Goal: Information Seeking & Learning: Learn about a topic

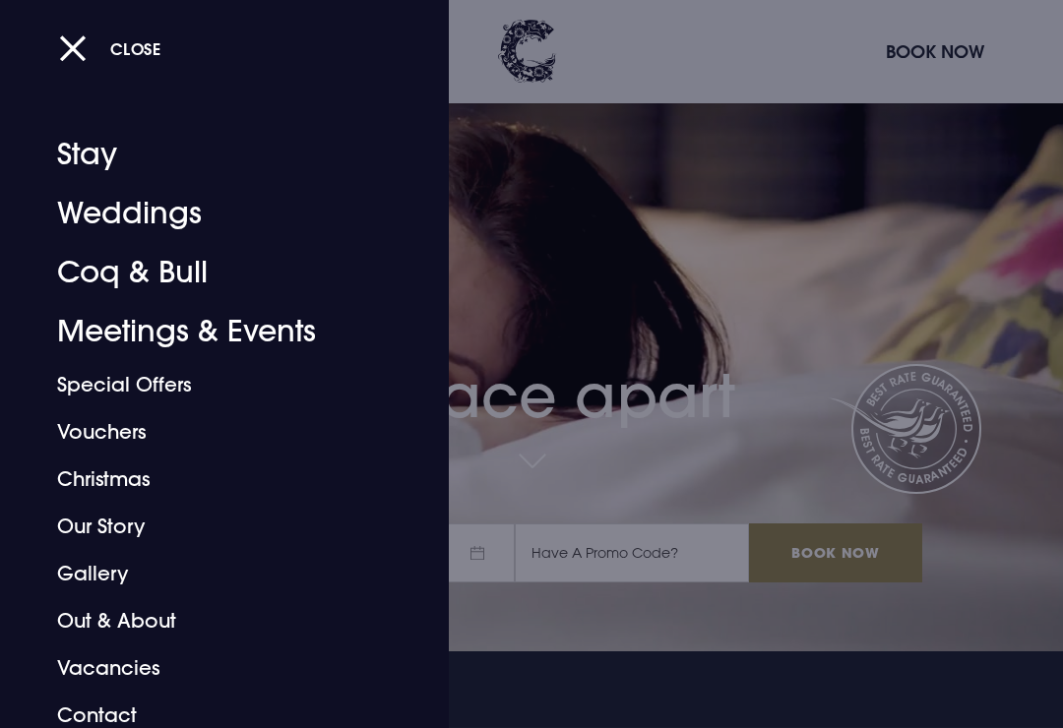
scroll to position [79, 0]
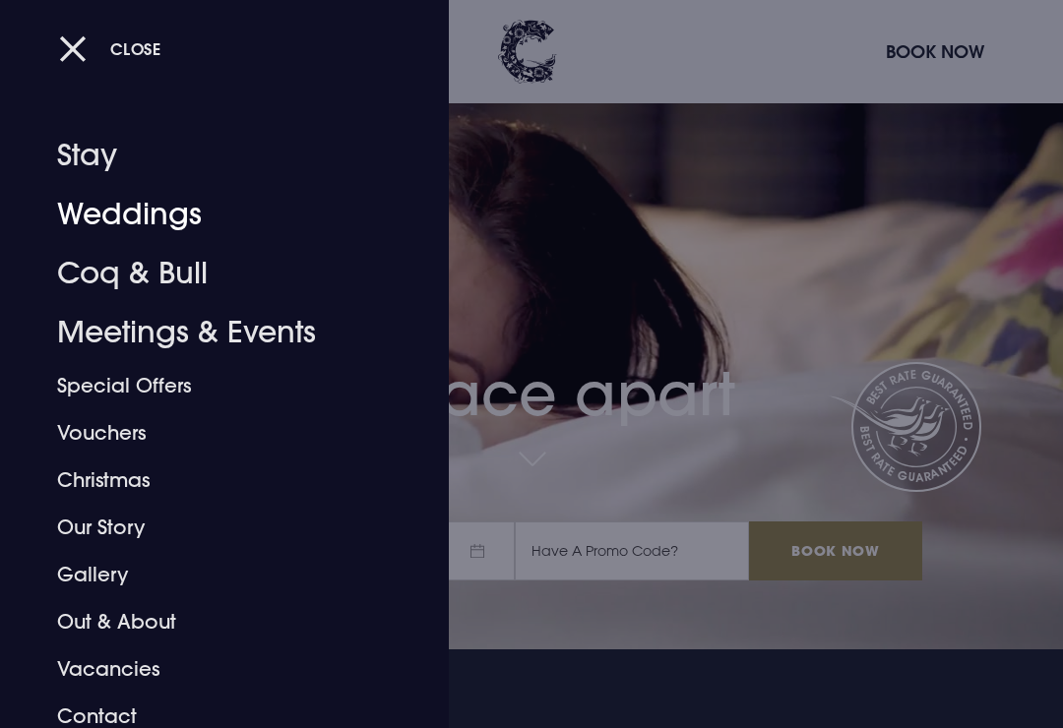
click at [94, 207] on link "Weddings" at bounding box center [211, 214] width 308 height 59
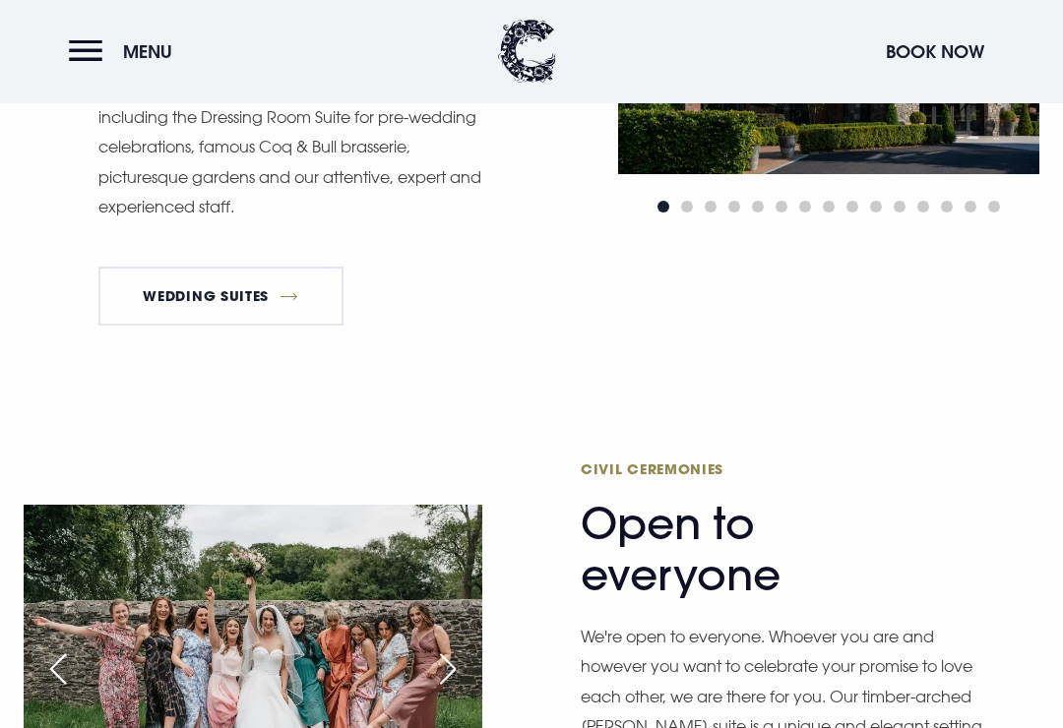
scroll to position [2250, 0]
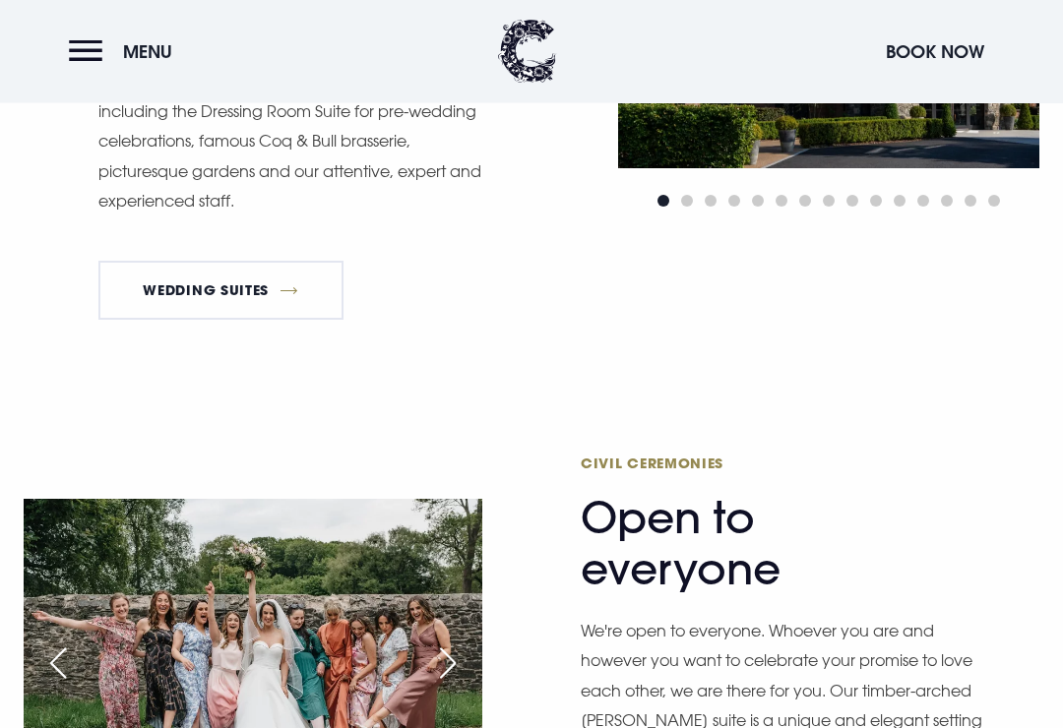
click at [217, 310] on link "Wedding Suites" at bounding box center [220, 291] width 245 height 59
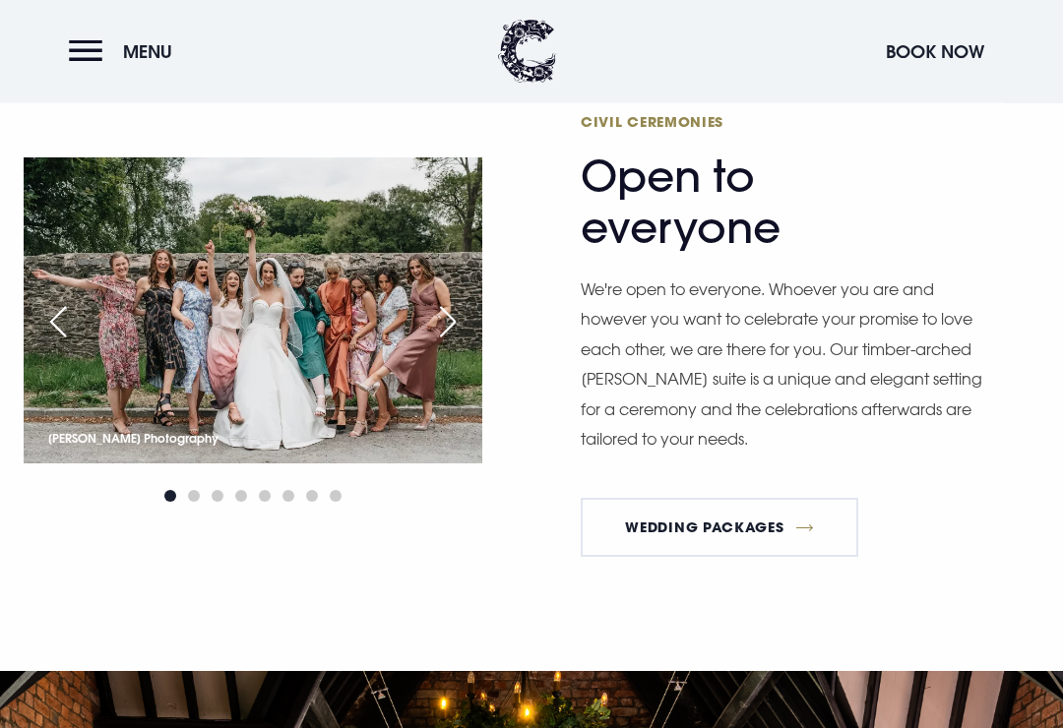
scroll to position [2593, 0]
click at [774, 545] on link "Wedding Packages" at bounding box center [719, 527] width 277 height 59
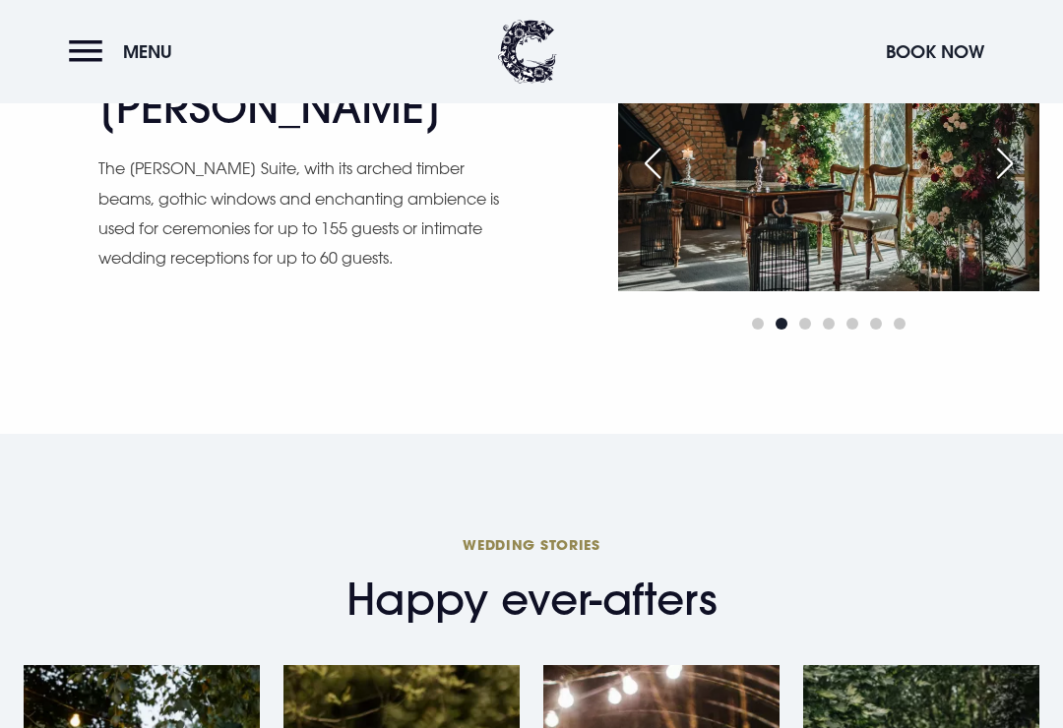
scroll to position [2553, 0]
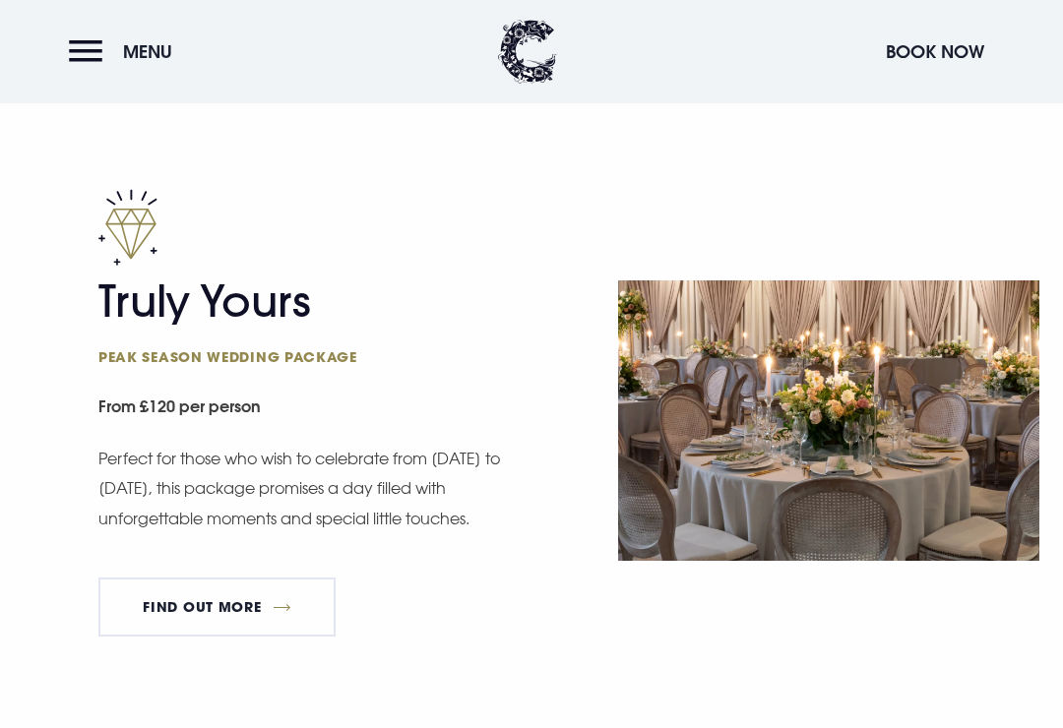
scroll to position [1060, 0]
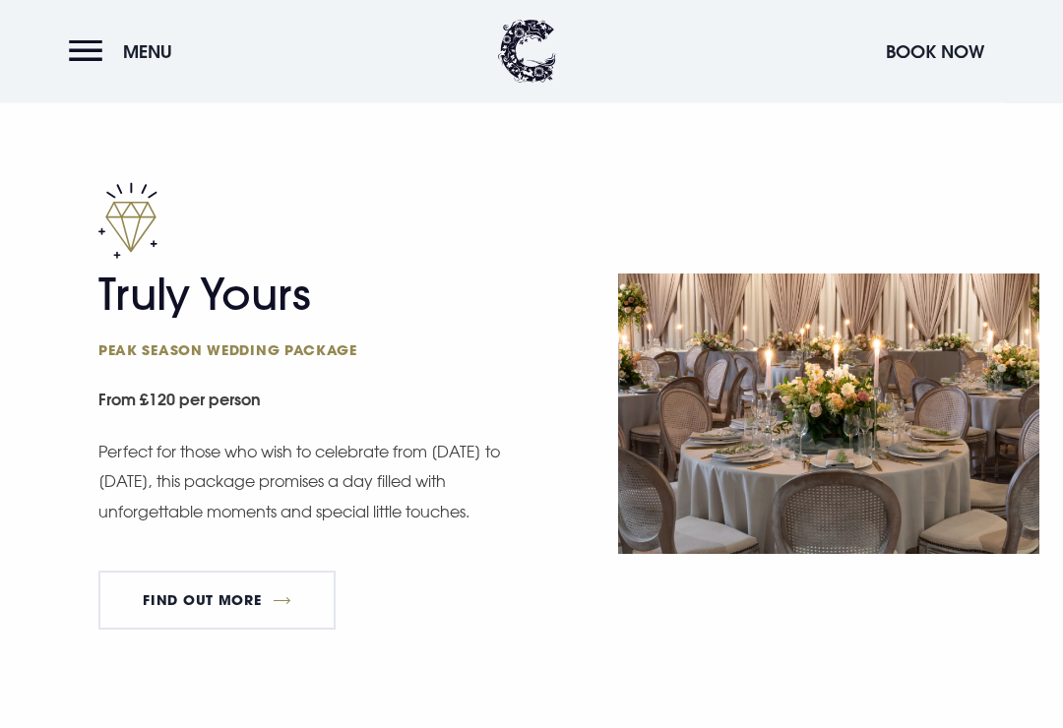
click at [196, 587] on link "FIND OUT MORE" at bounding box center [216, 601] width 237 height 59
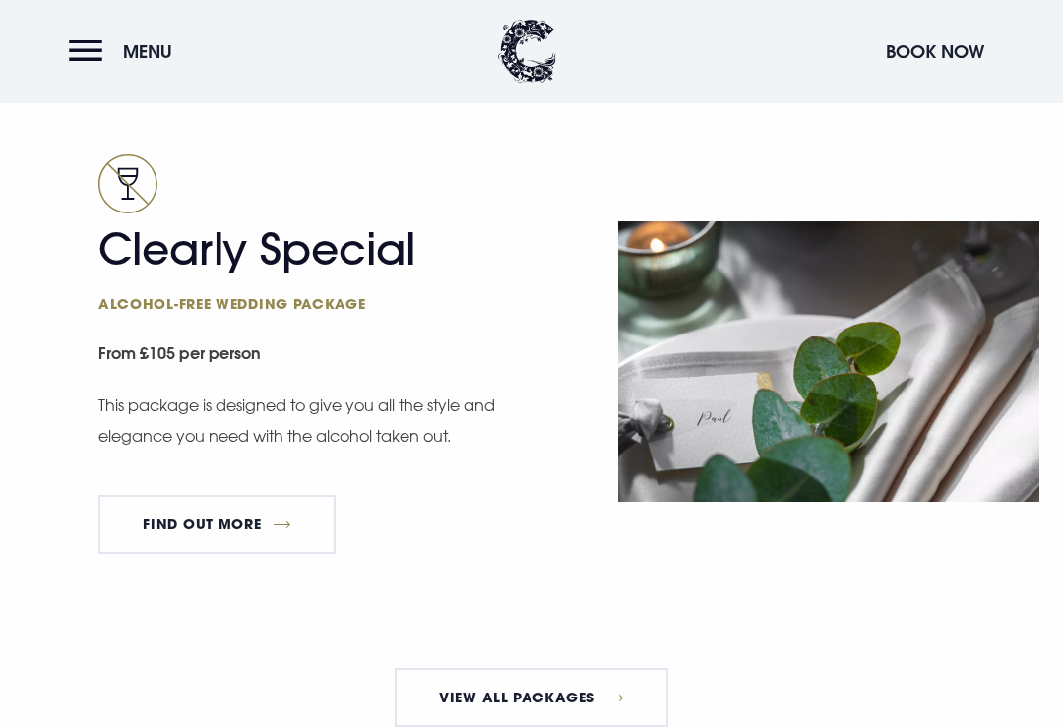
scroll to position [3311, 0]
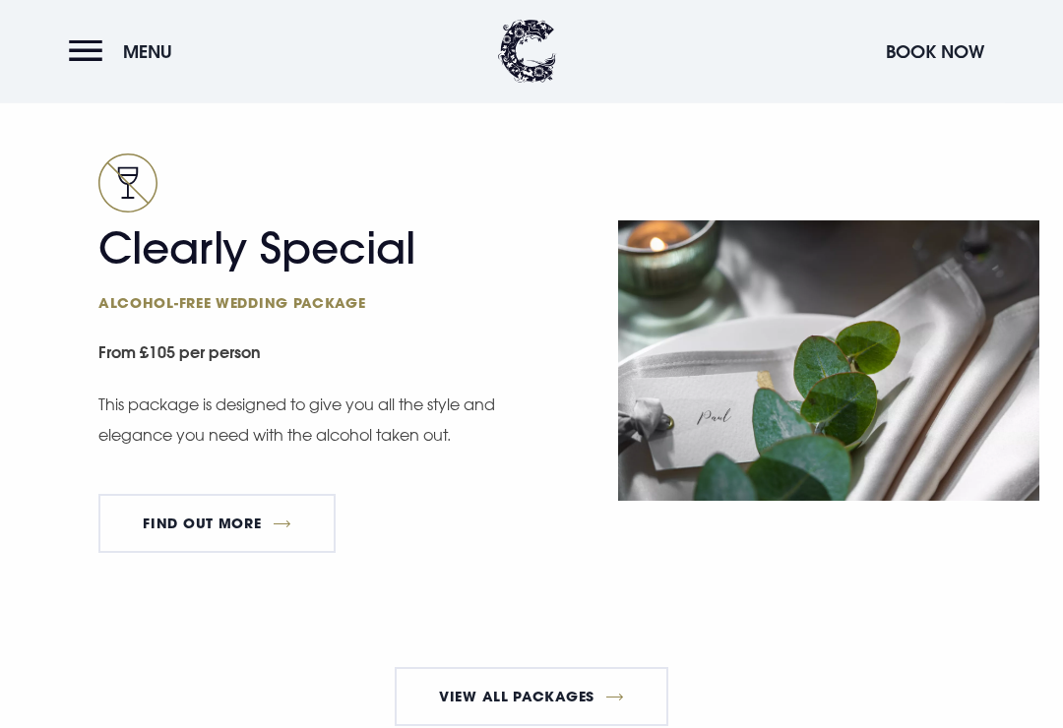
click at [227, 549] on link "FIND OUT MORE" at bounding box center [216, 524] width 237 height 59
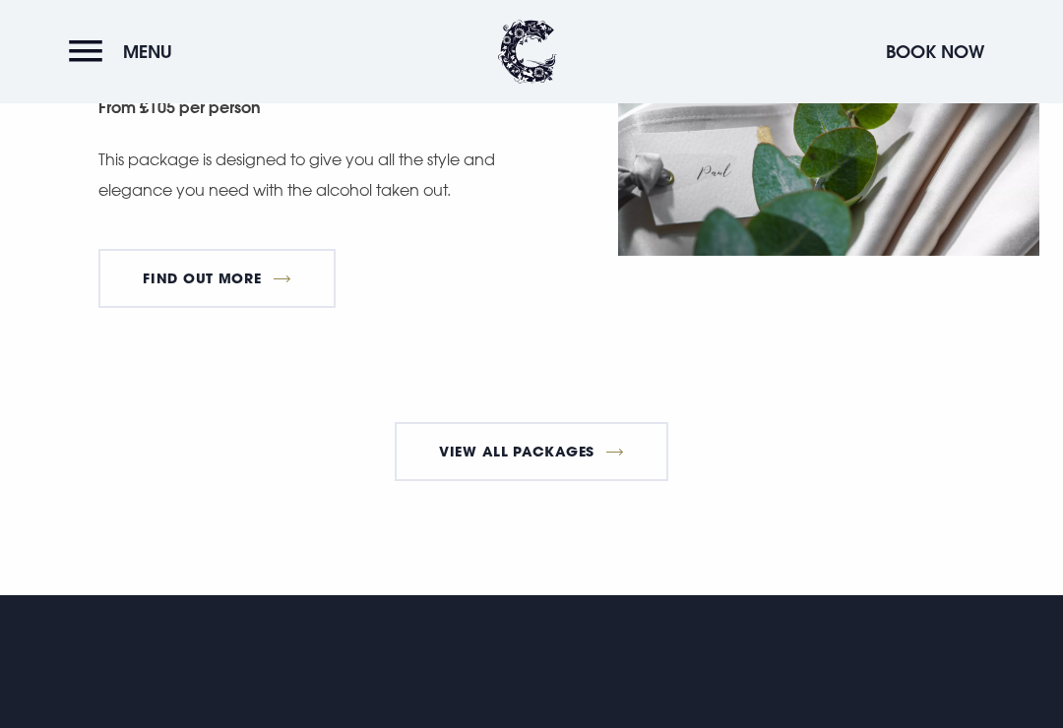
scroll to position [3564, 0]
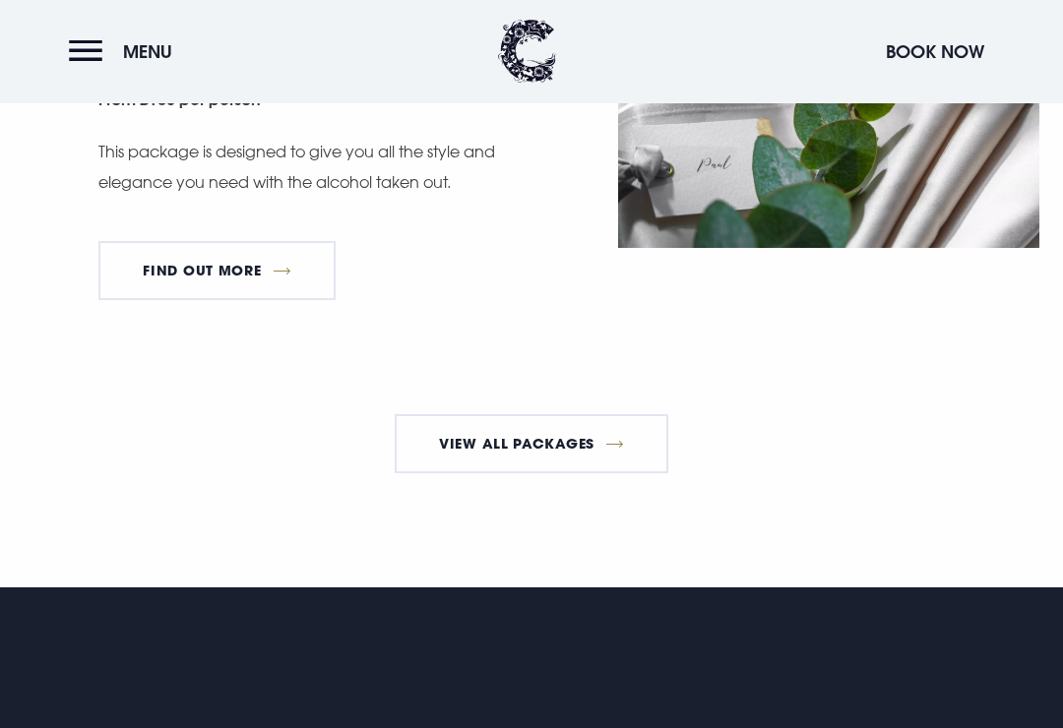
click at [454, 448] on link "View All Packages" at bounding box center [532, 444] width 275 height 59
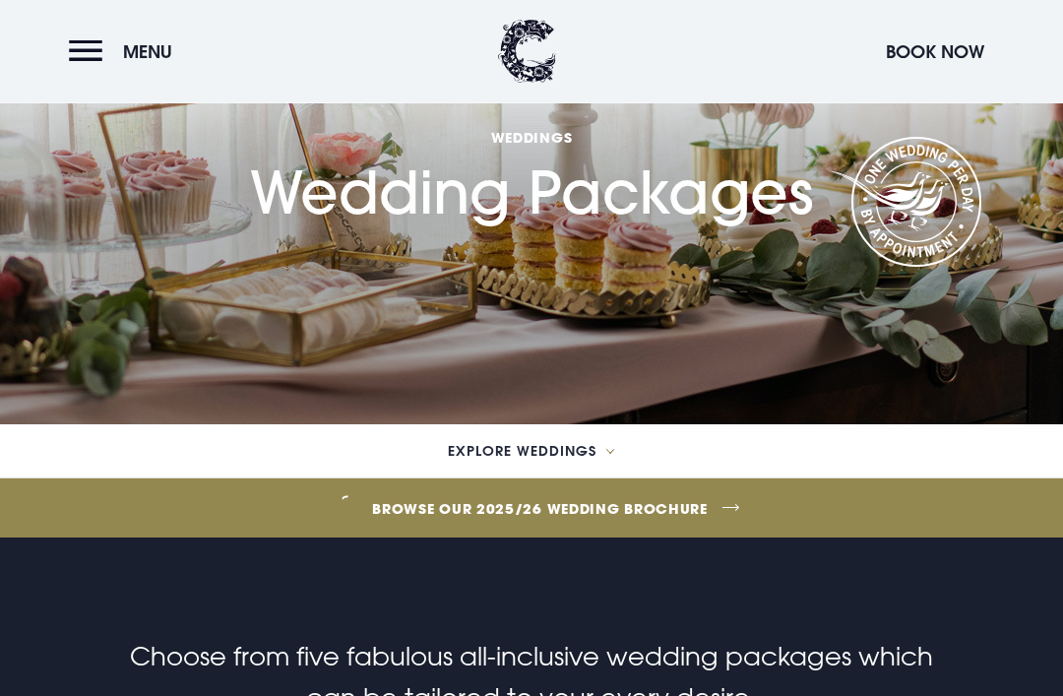
scroll to position [170, 0]
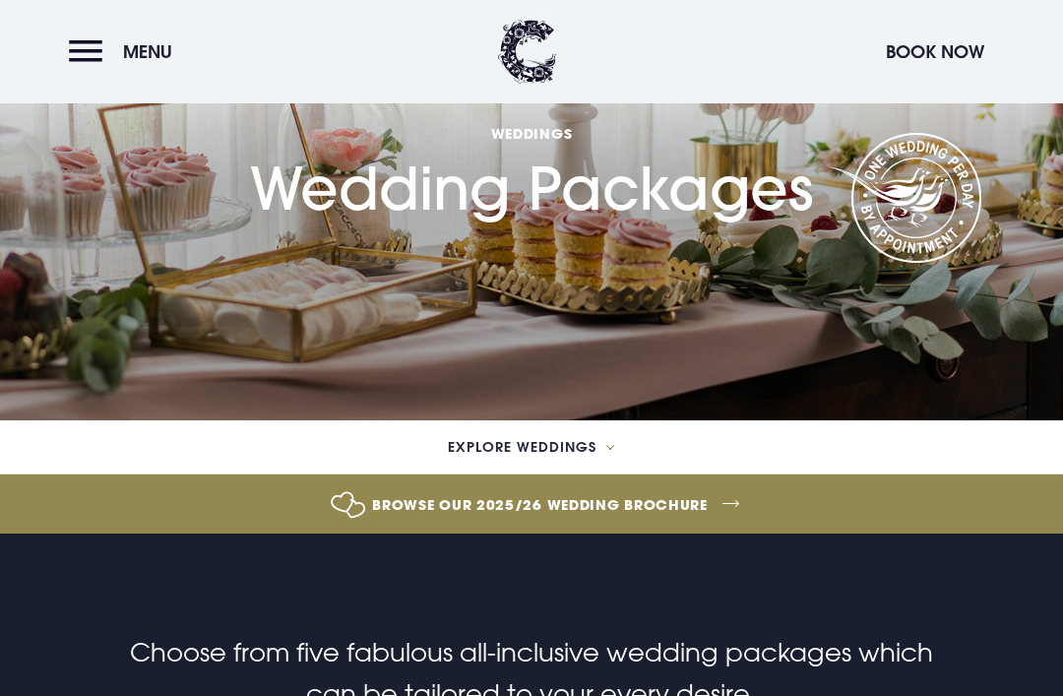
click at [427, 501] on link "Browse our 2025/26 wedding brochure" at bounding box center [539, 504] width 2461 height 74
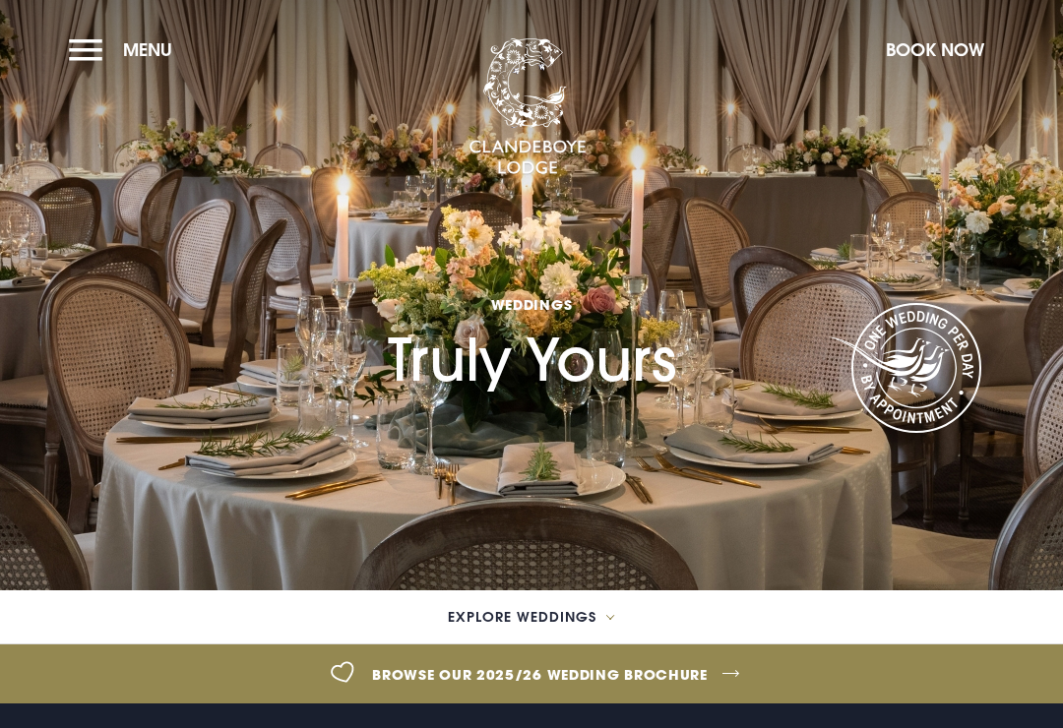
checkbox input "true"
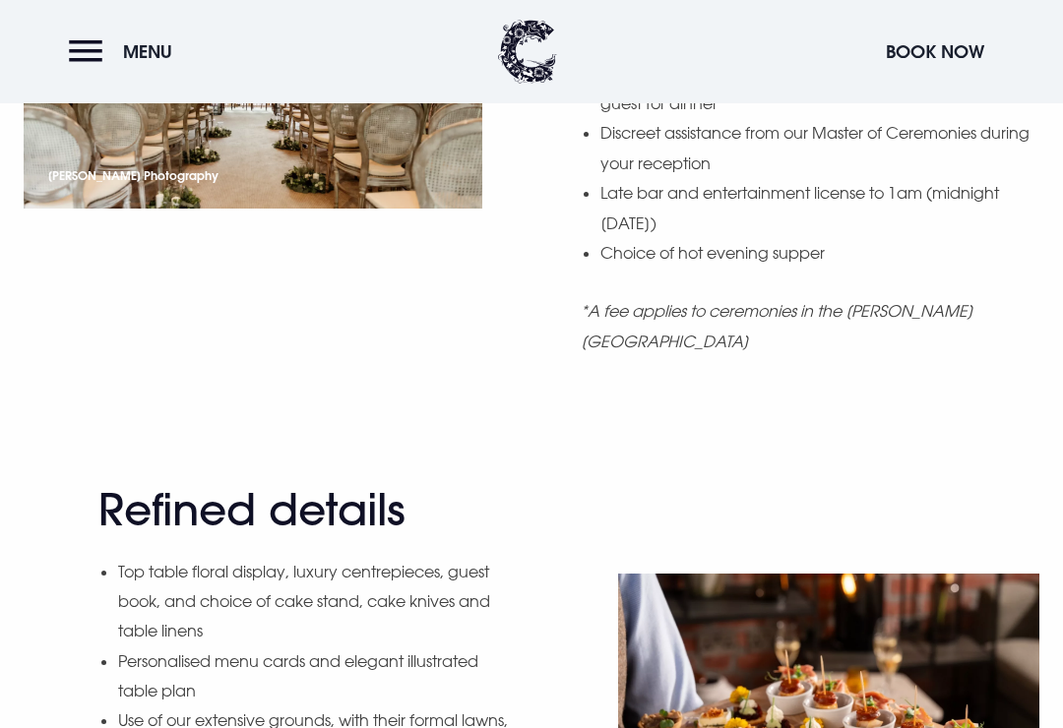
scroll to position [1903, 0]
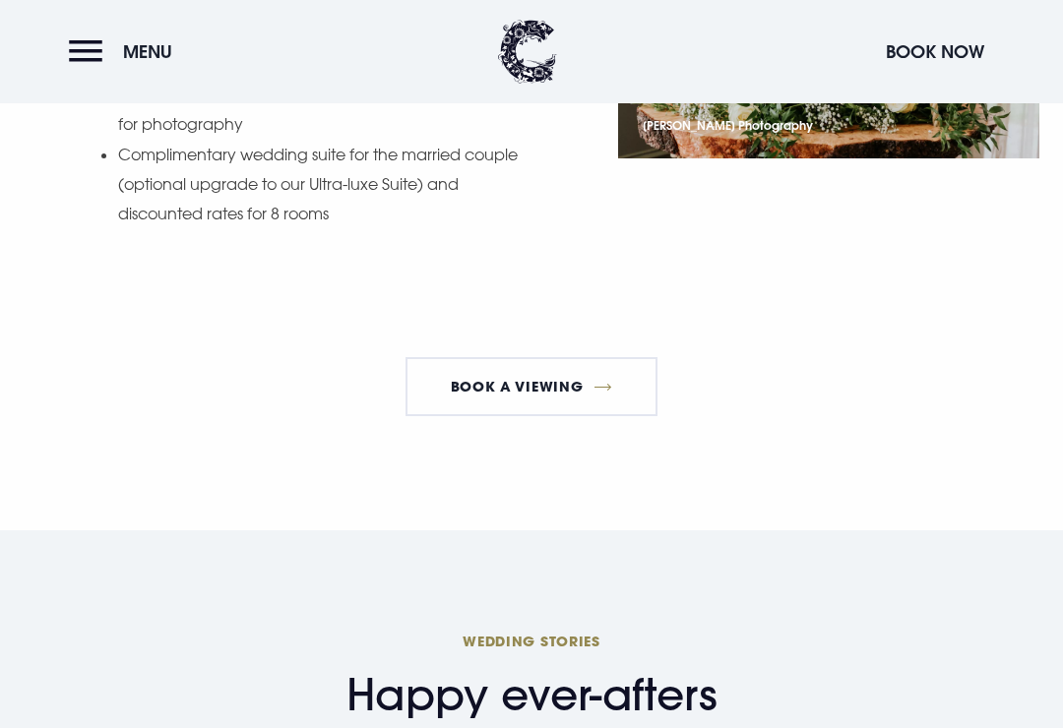
scroll to position [2592, 0]
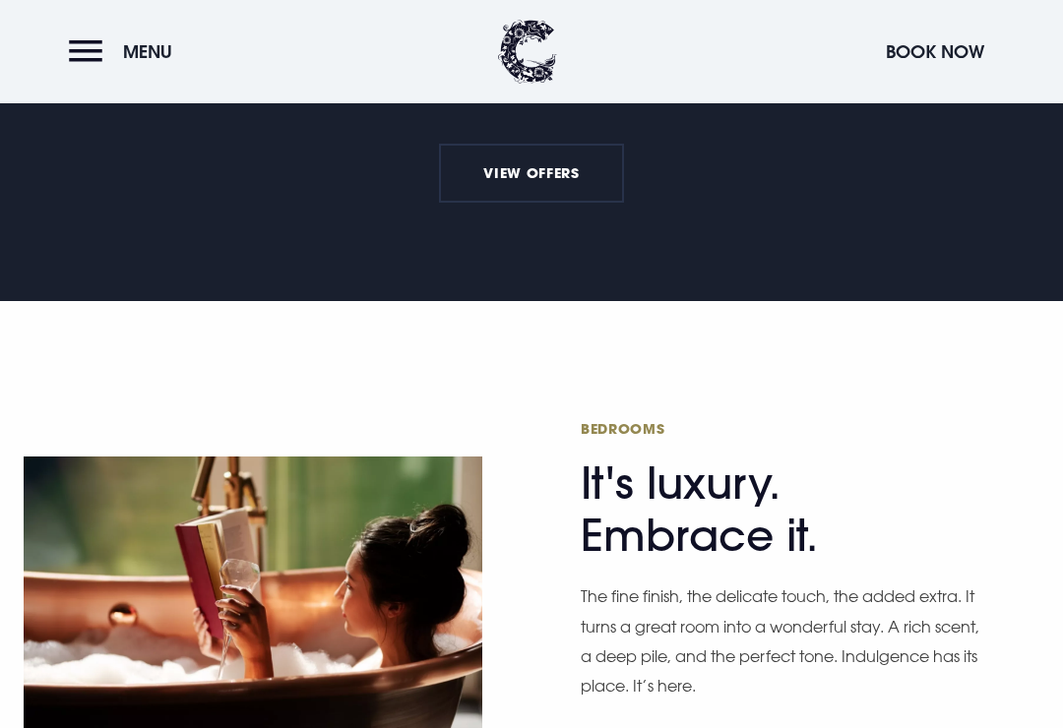
scroll to position [819, 0]
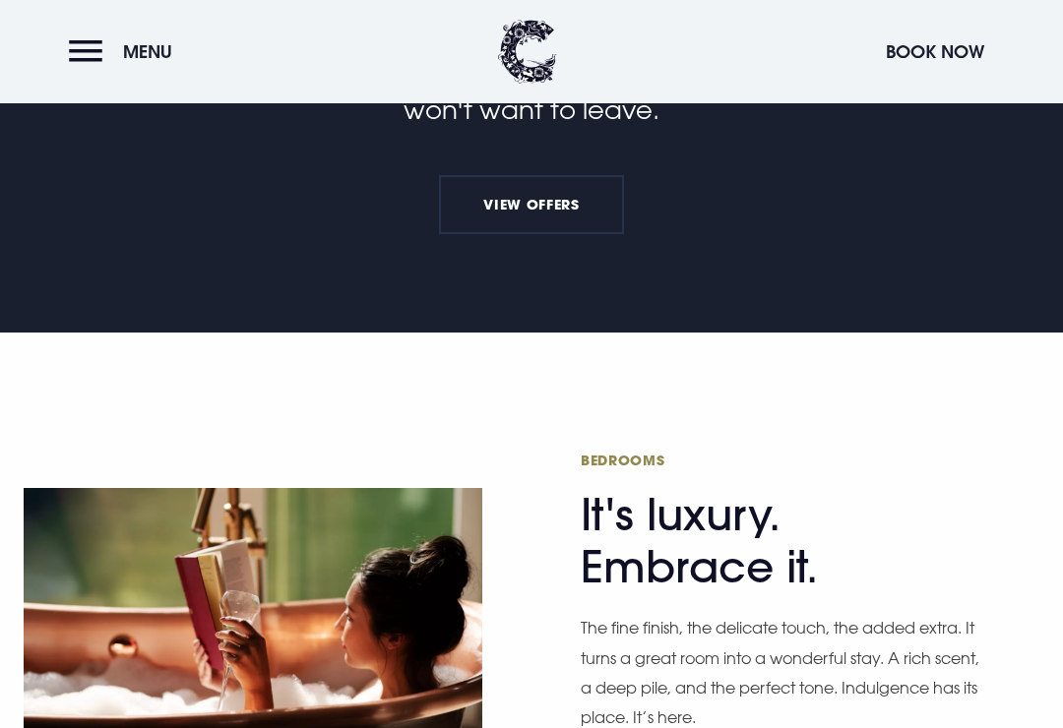
click at [111, 56] on button "Menu" at bounding box center [125, 52] width 113 height 42
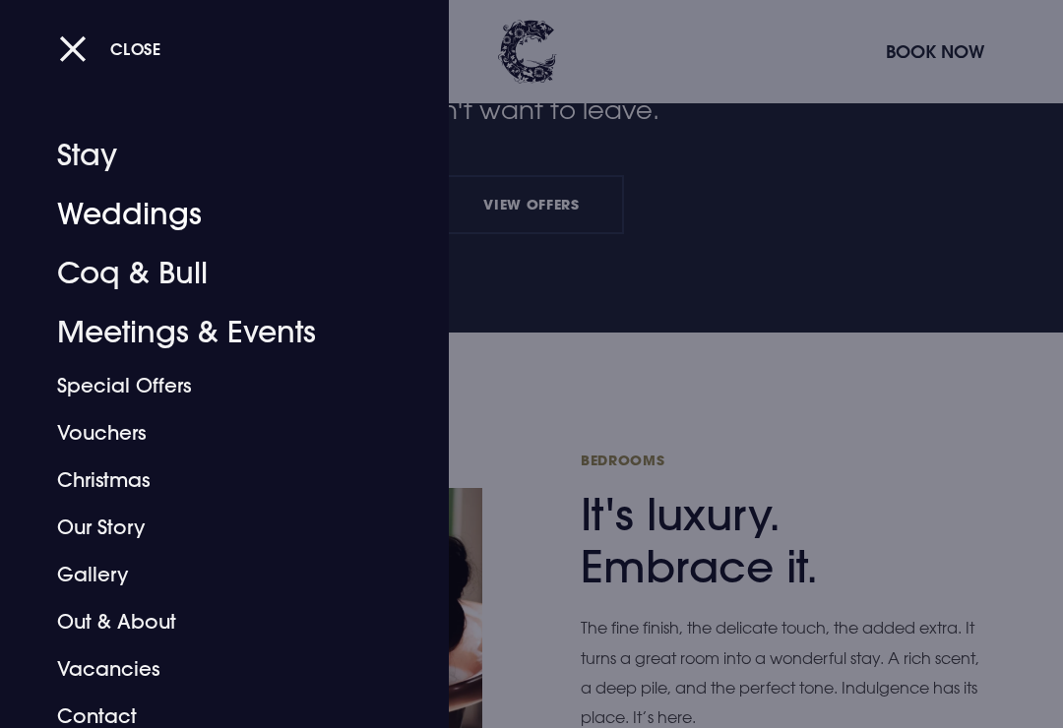
click at [182, 219] on link "Weddings" at bounding box center [211, 214] width 308 height 59
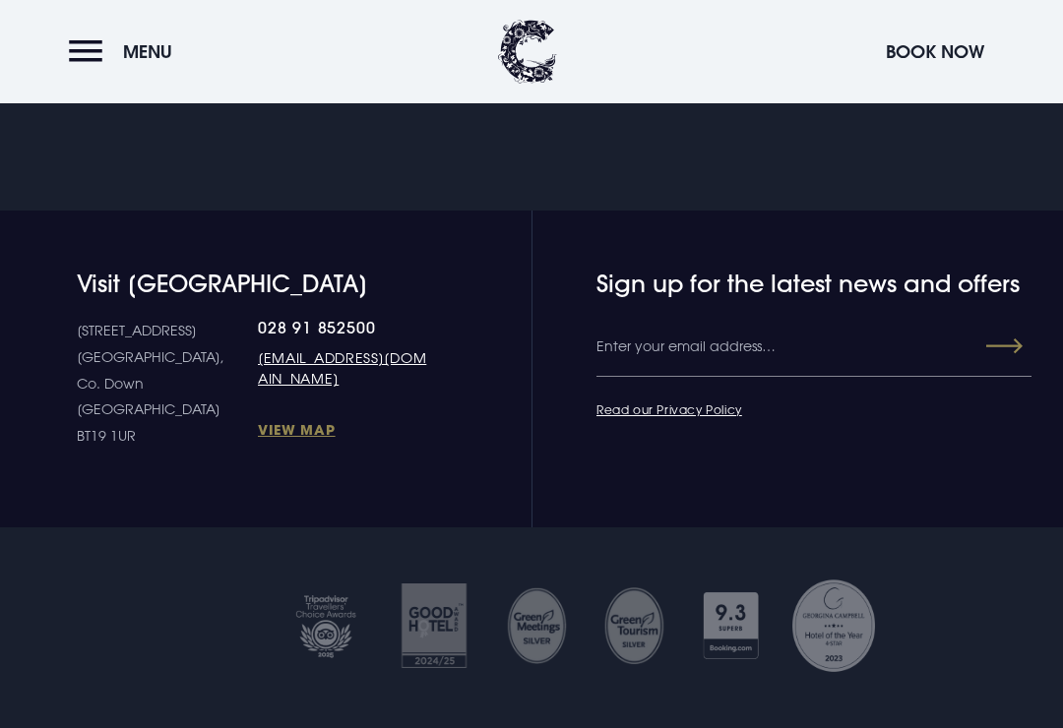
scroll to position [7370, 0]
